Goal: Check status

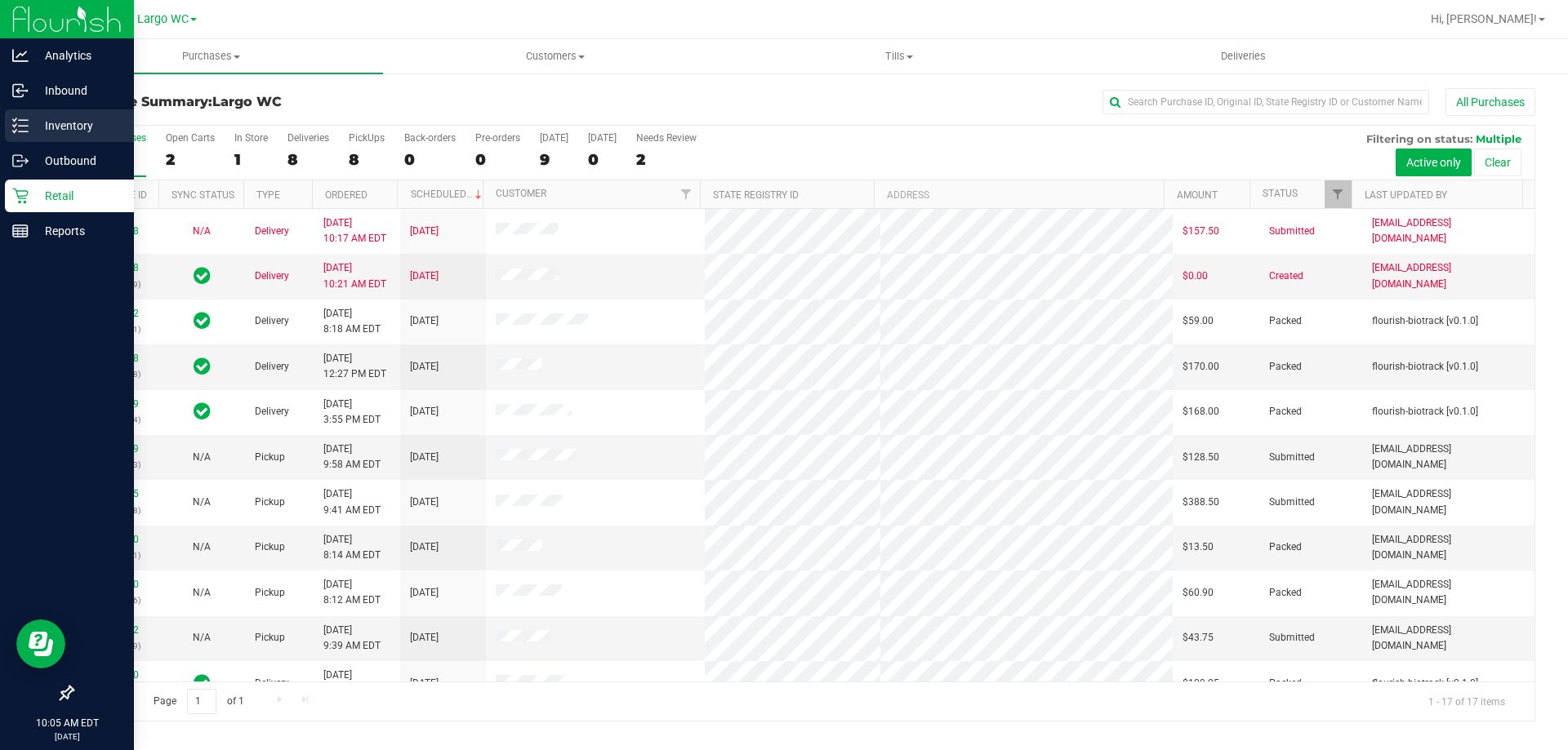
click at [19, 128] on icon at bounding box center [20, 125] width 16 height 16
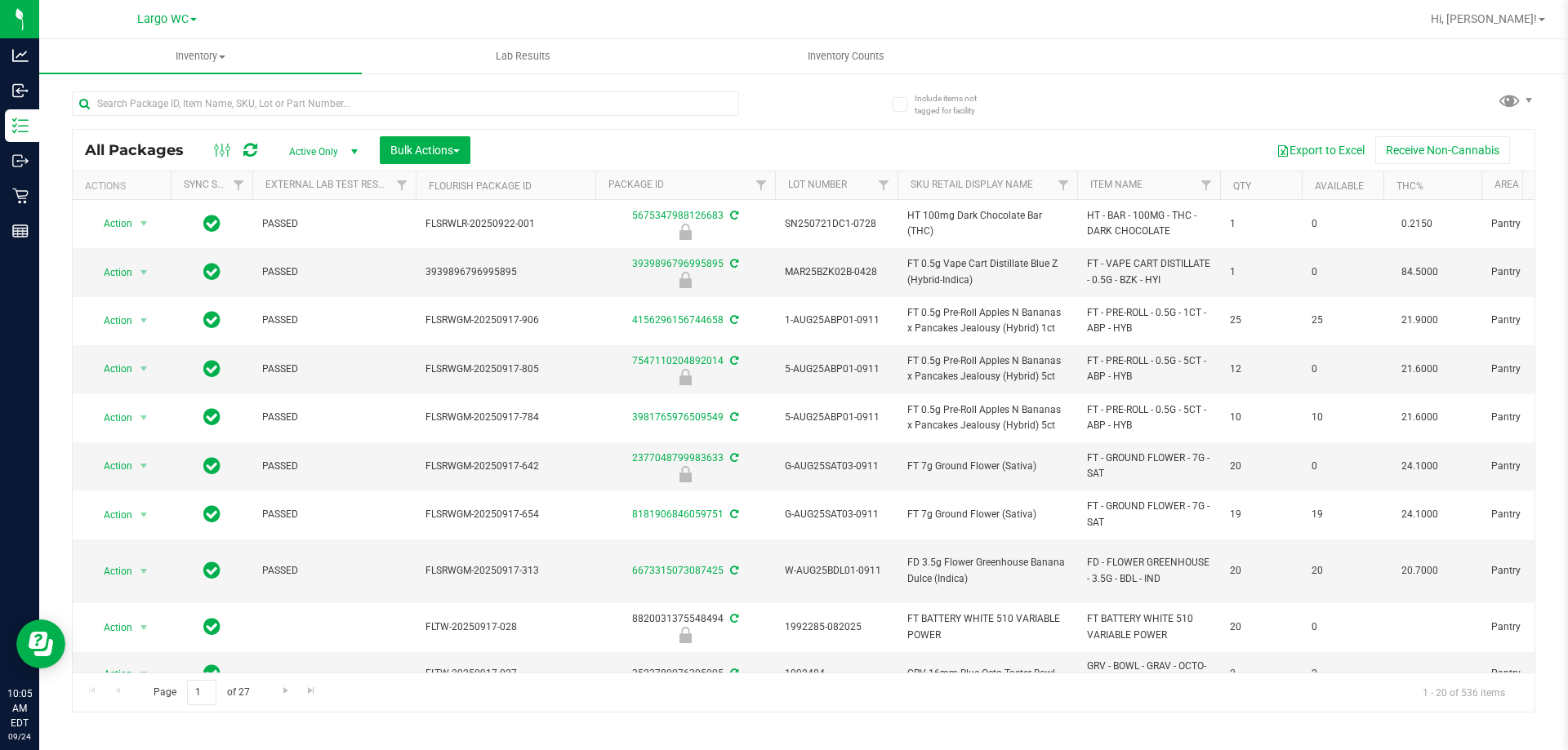
click at [314, 155] on span "Active Only" at bounding box center [319, 152] width 90 height 23
click at [301, 246] on li "All" at bounding box center [318, 250] width 88 height 24
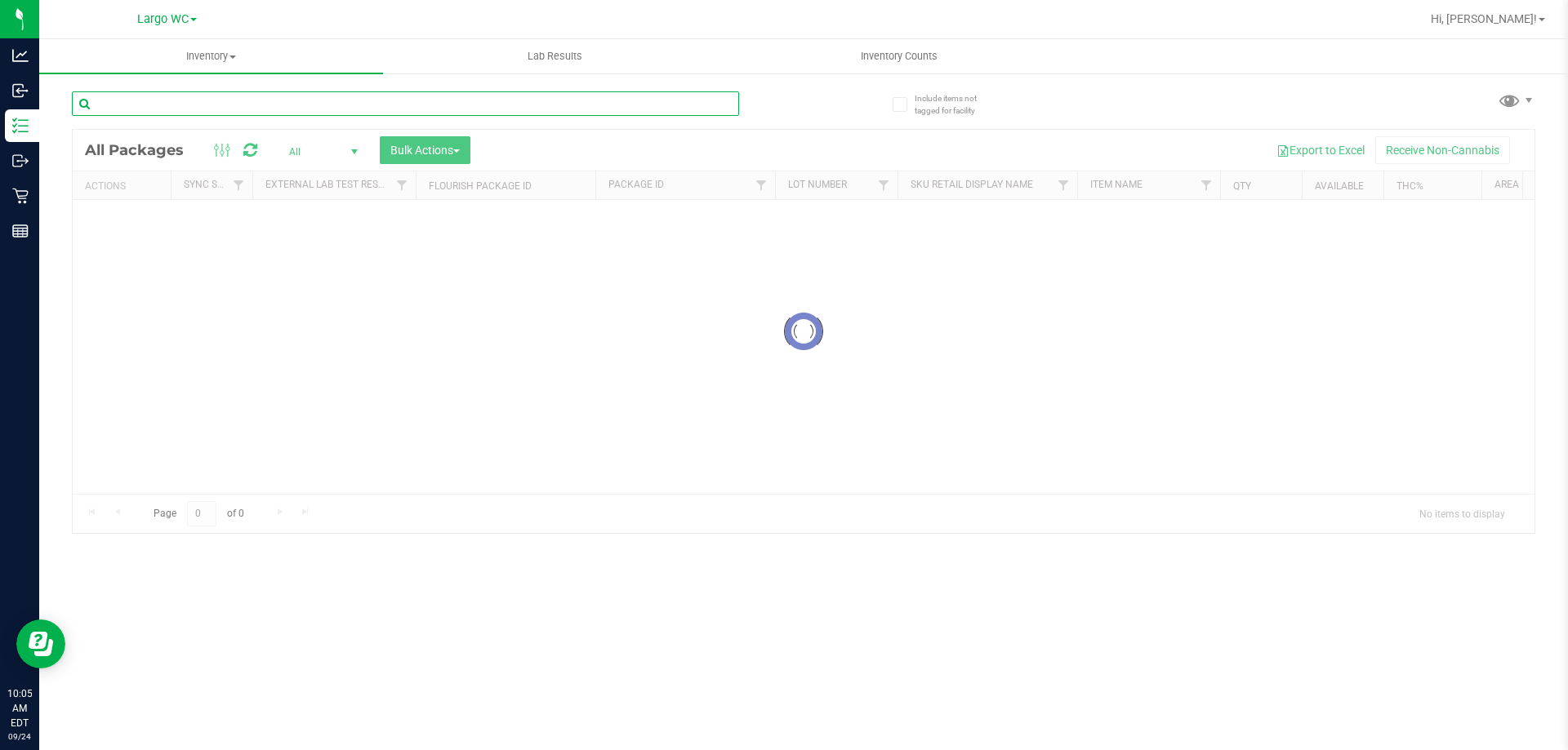
click at [238, 101] on input "text" at bounding box center [405, 103] width 667 height 24
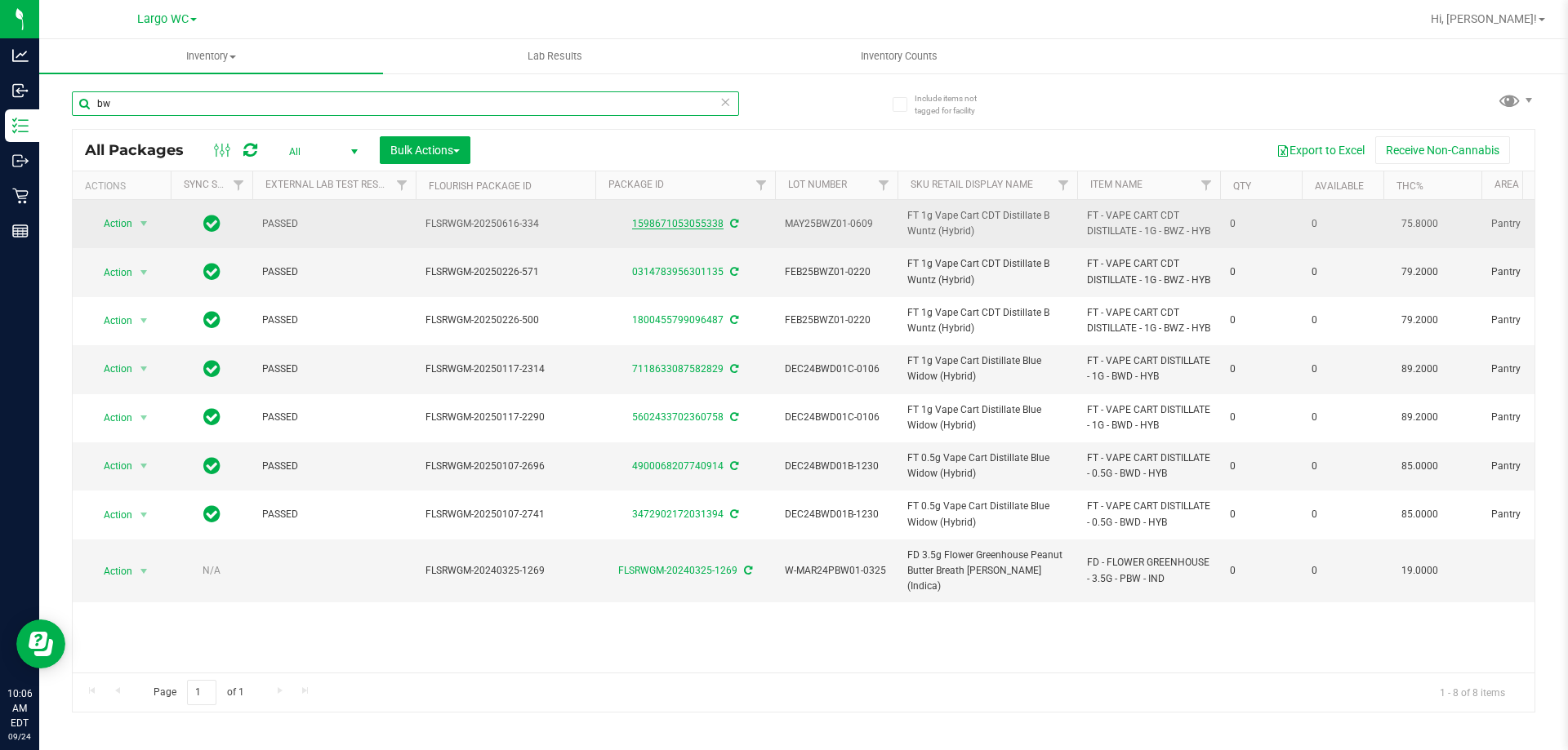
type input "bw"
click at [647, 229] on link "1598671053055338" at bounding box center [678, 224] width 91 height 12
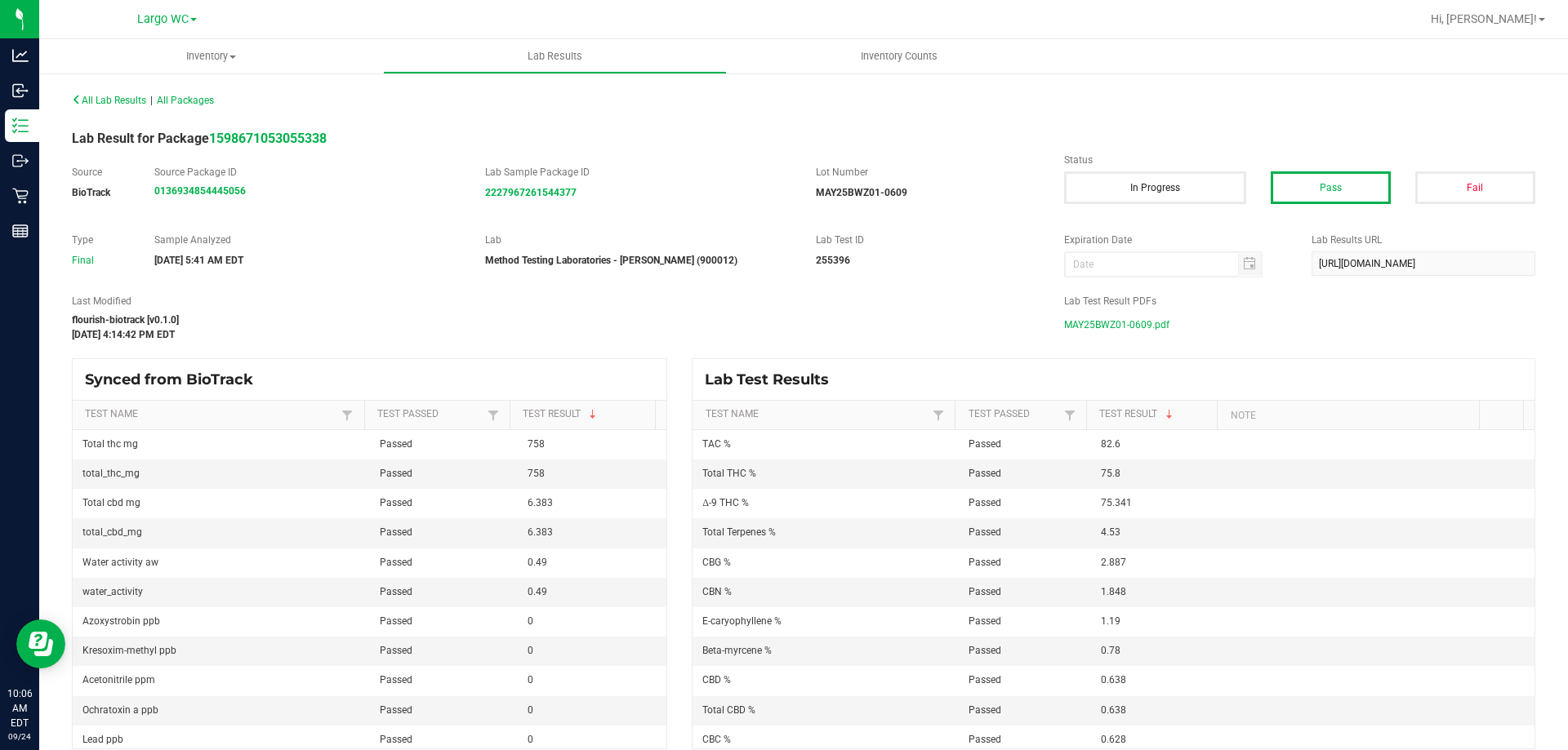
click at [1085, 324] on span "MAY25BWZ01-0609.pdf" at bounding box center [1116, 324] width 106 height 24
